Goal: Navigation & Orientation: Find specific page/section

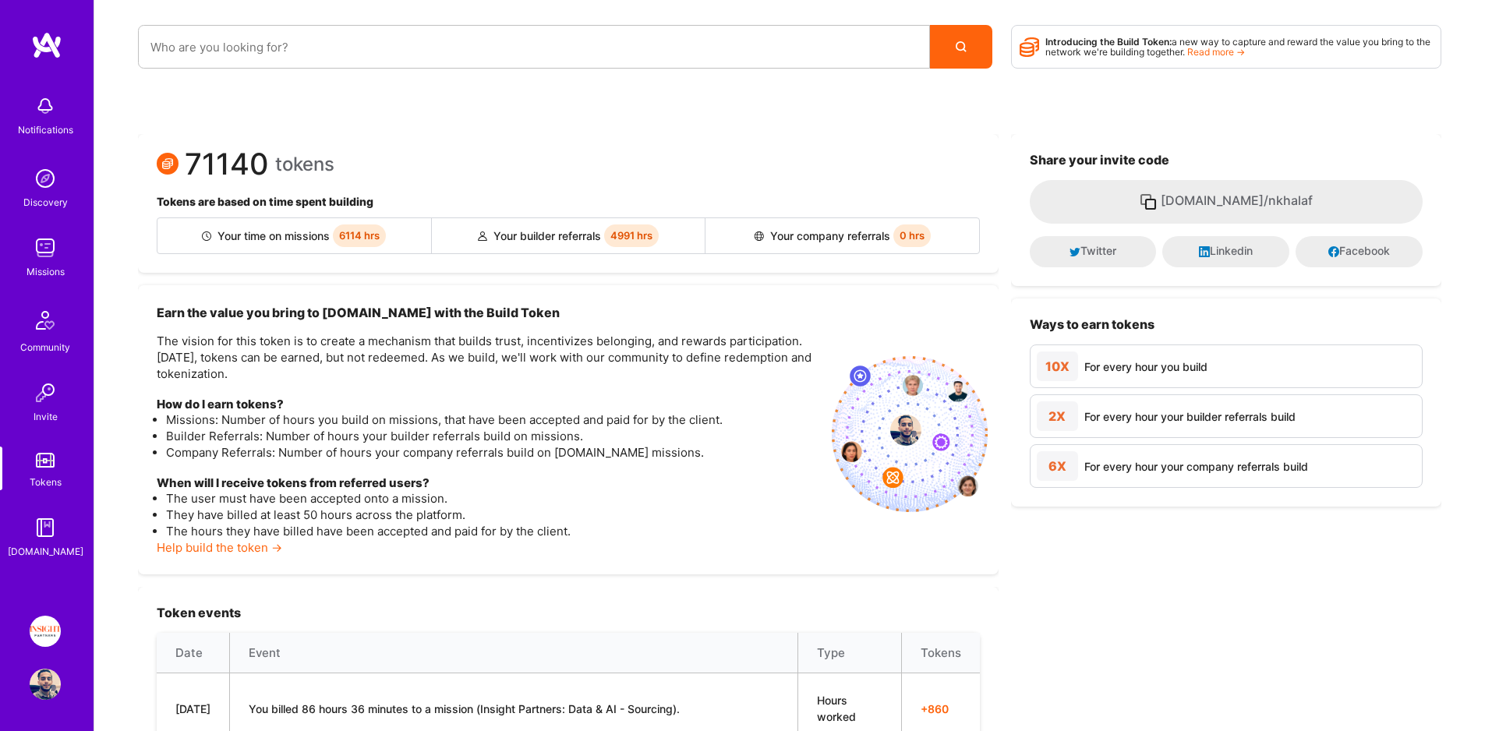
scroll to position [99, 0]
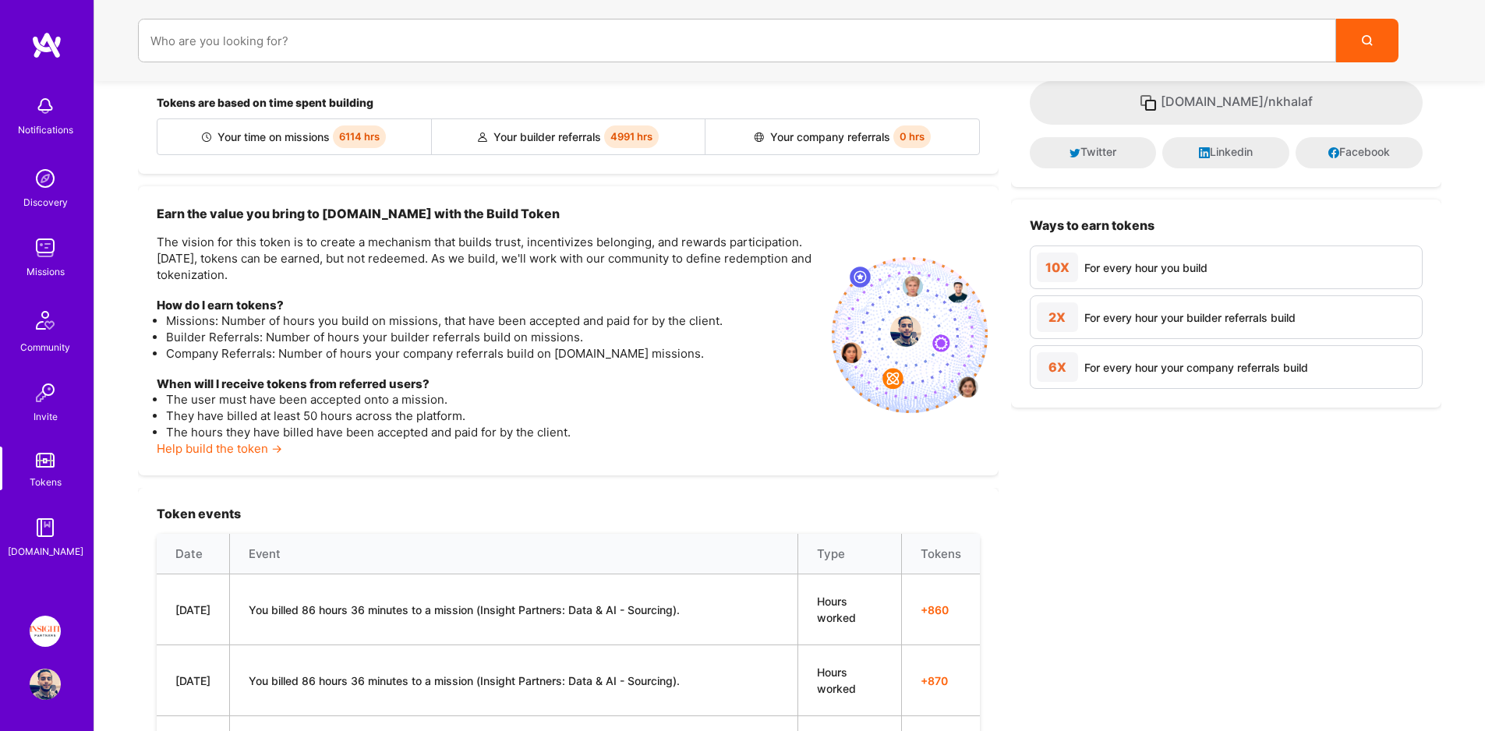
click at [64, 256] on link "Missions" at bounding box center [45, 256] width 97 height 48
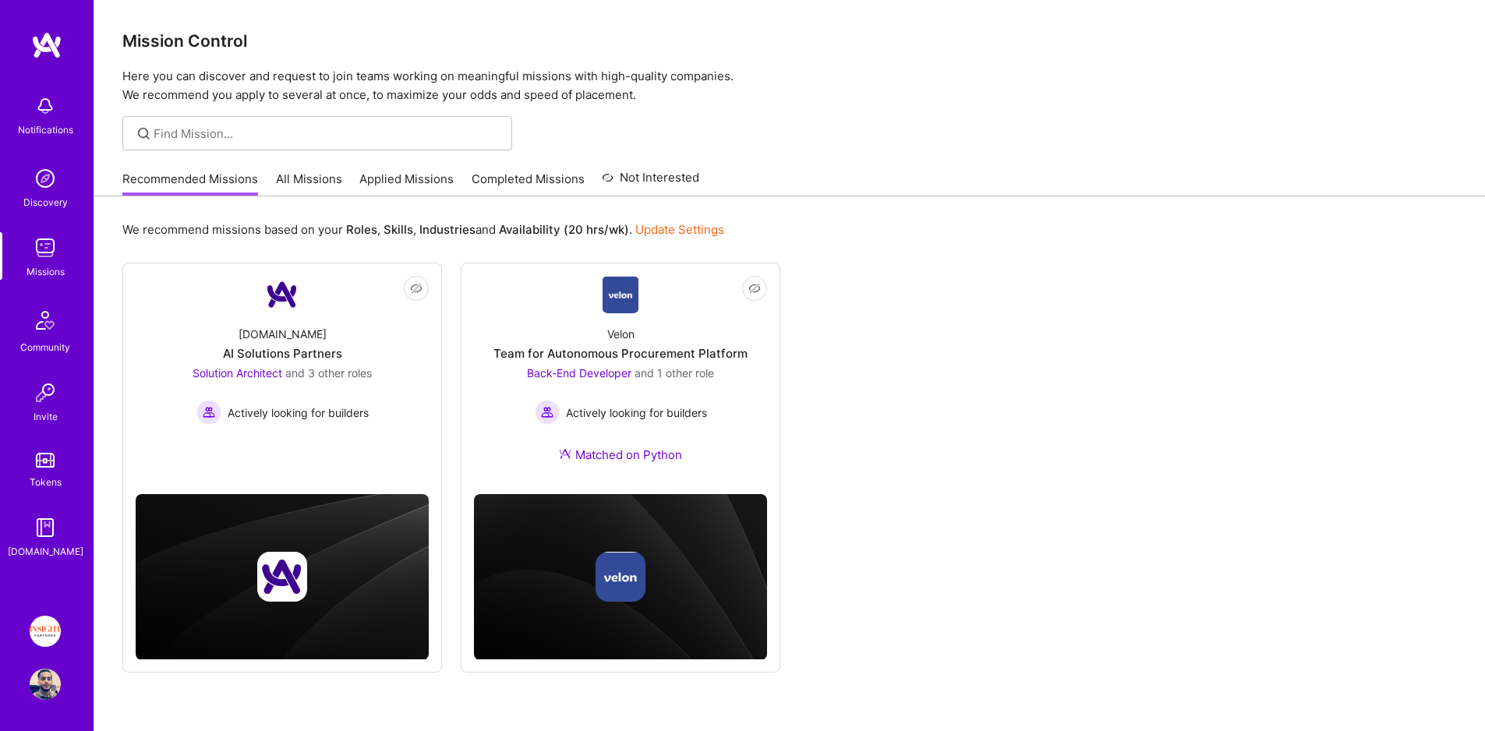
click at [412, 172] on link "Applied Missions" at bounding box center [406, 184] width 94 height 26
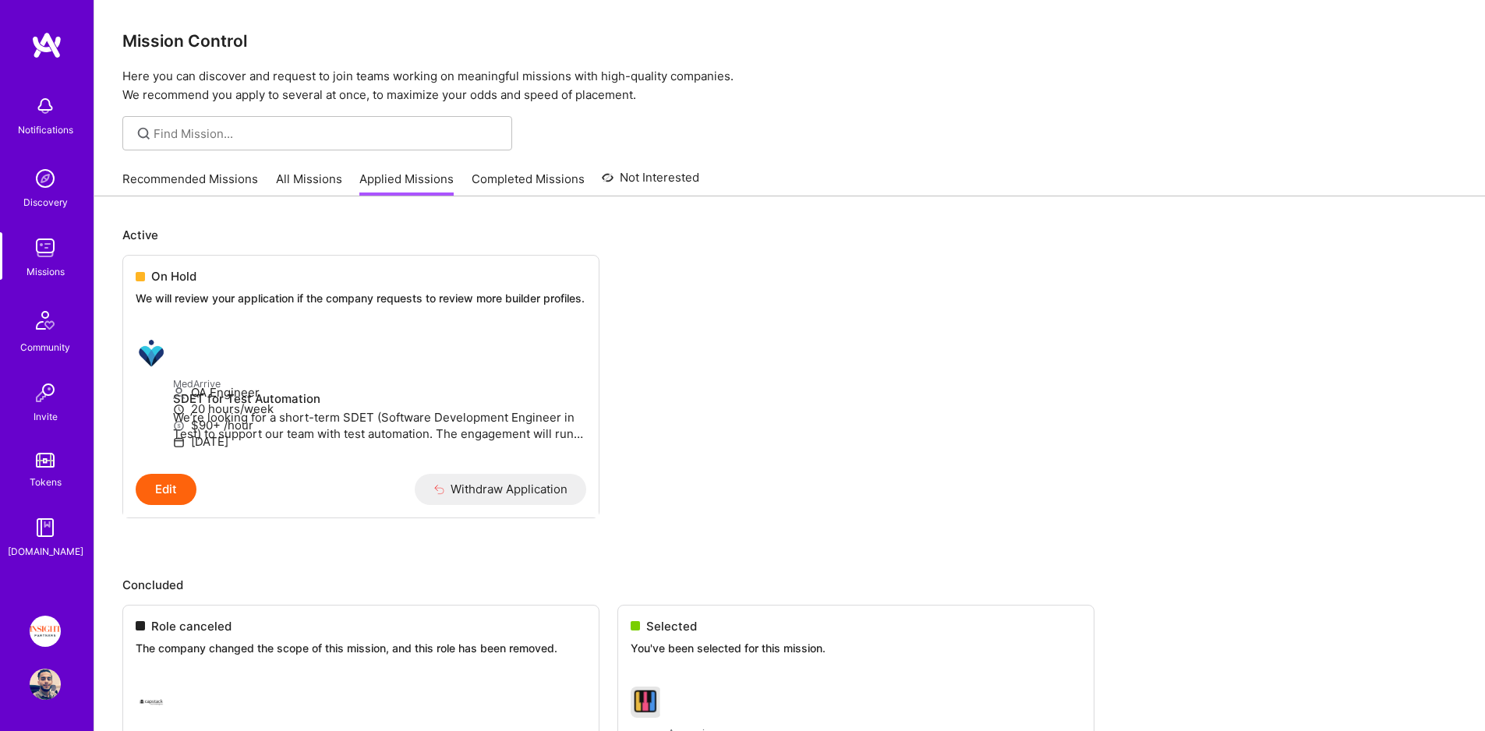
click at [187, 178] on link "Recommended Missions" at bounding box center [190, 184] width 136 height 26
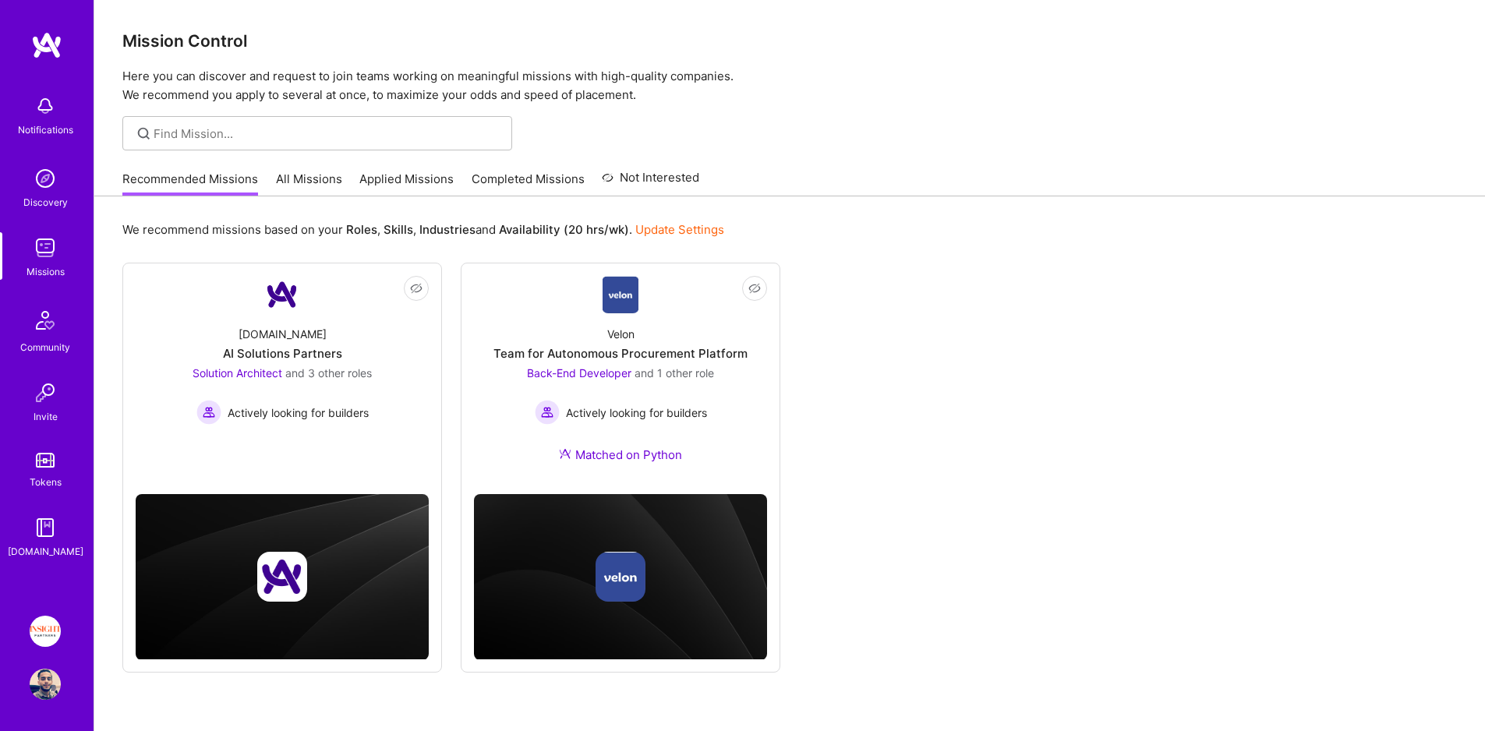
click at [44, 472] on link "Tokens" at bounding box center [45, 469] width 97 height 44
